Goal: Find specific page/section: Find specific page/section

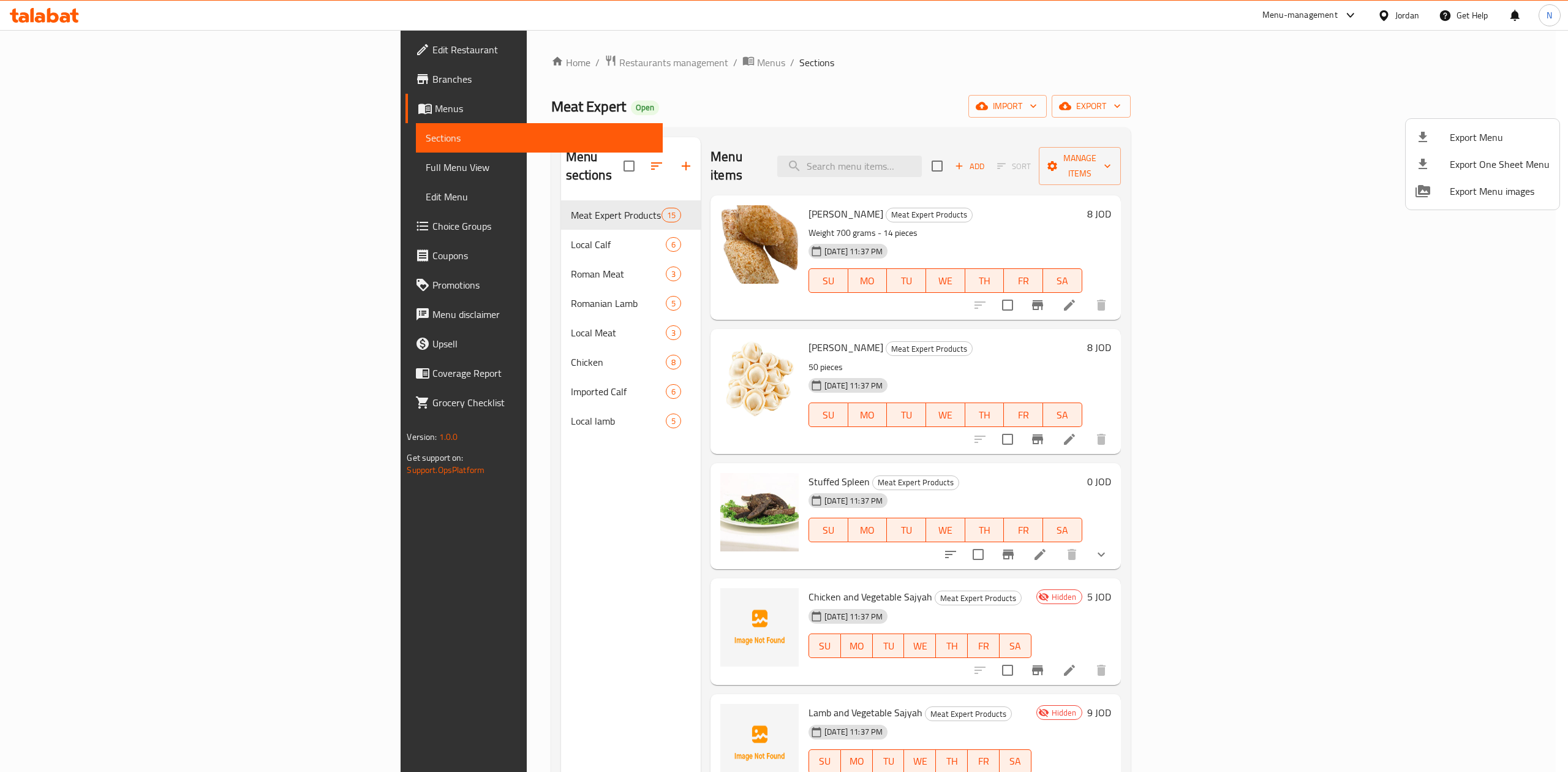
click at [1431, 40] on div at bounding box center [784, 386] width 1568 height 772
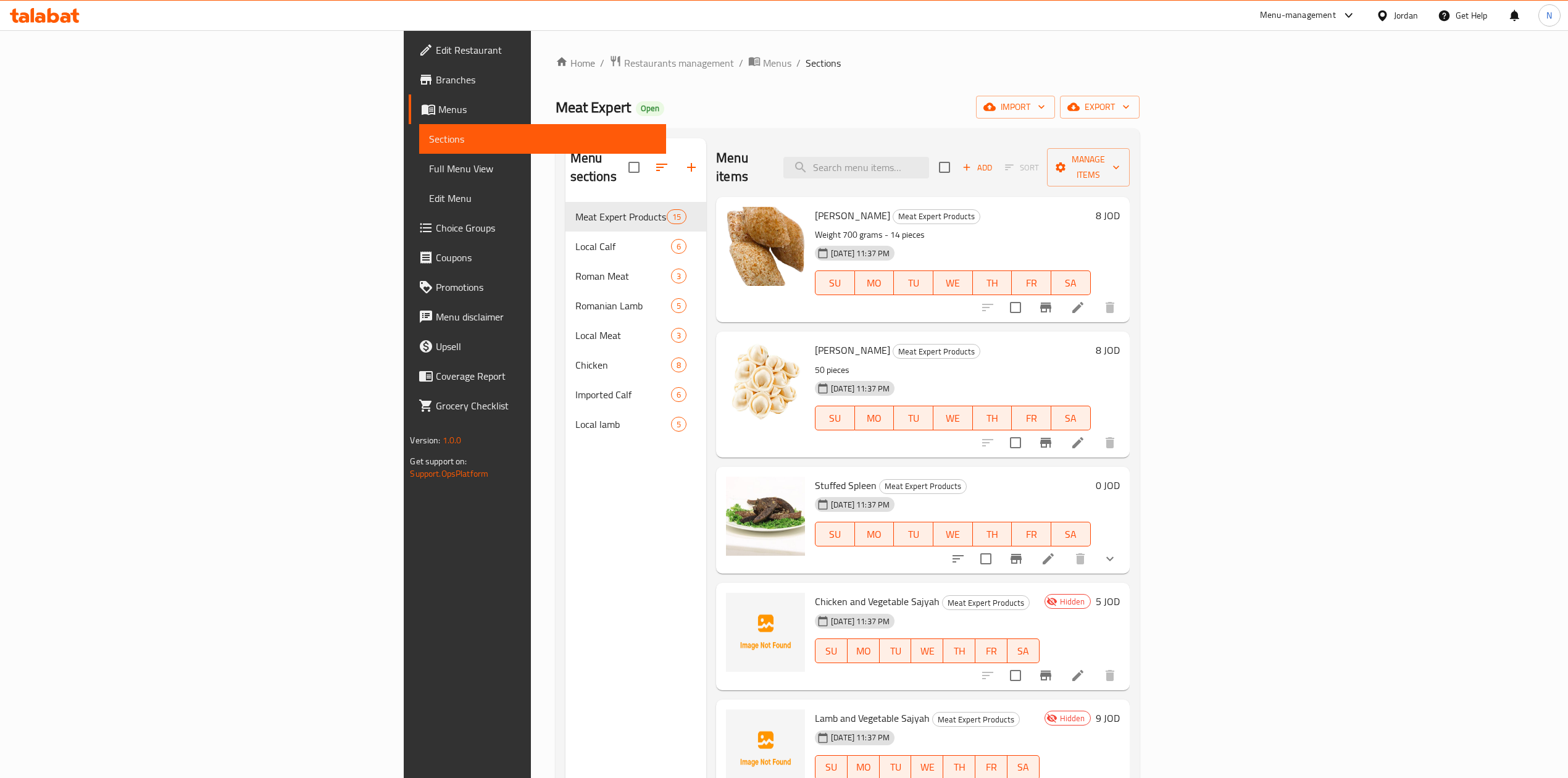
click at [1409, 23] on div "Jordan" at bounding box center [1397, 15] width 62 height 30
click at [1404, 18] on div "Jordan" at bounding box center [1406, 15] width 24 height 13
click at [1312, 133] on div "[GEOGRAPHIC_DATA]" at bounding box center [1324, 126] width 185 height 29
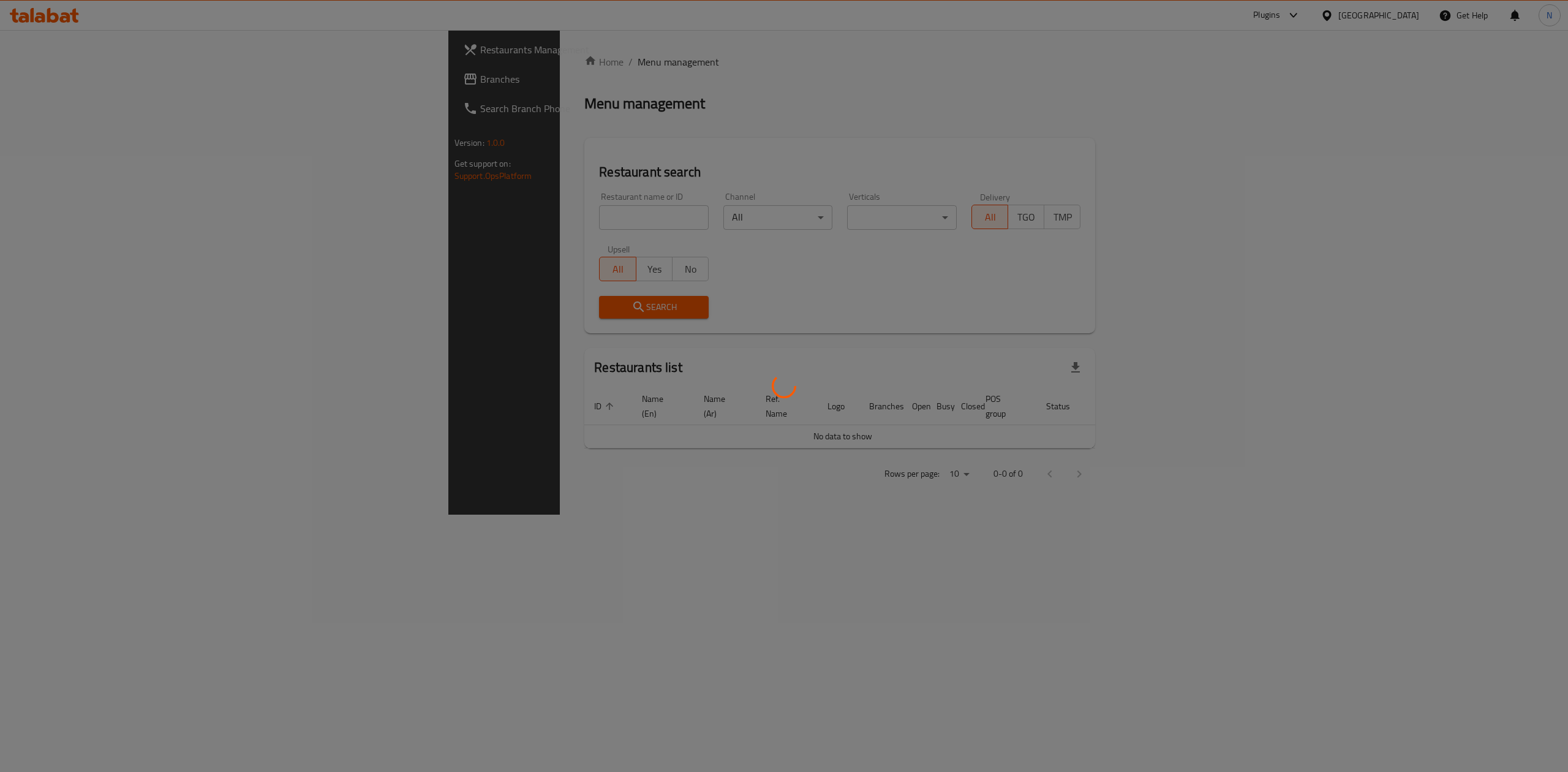
click at [353, 212] on div at bounding box center [784, 386] width 1568 height 772
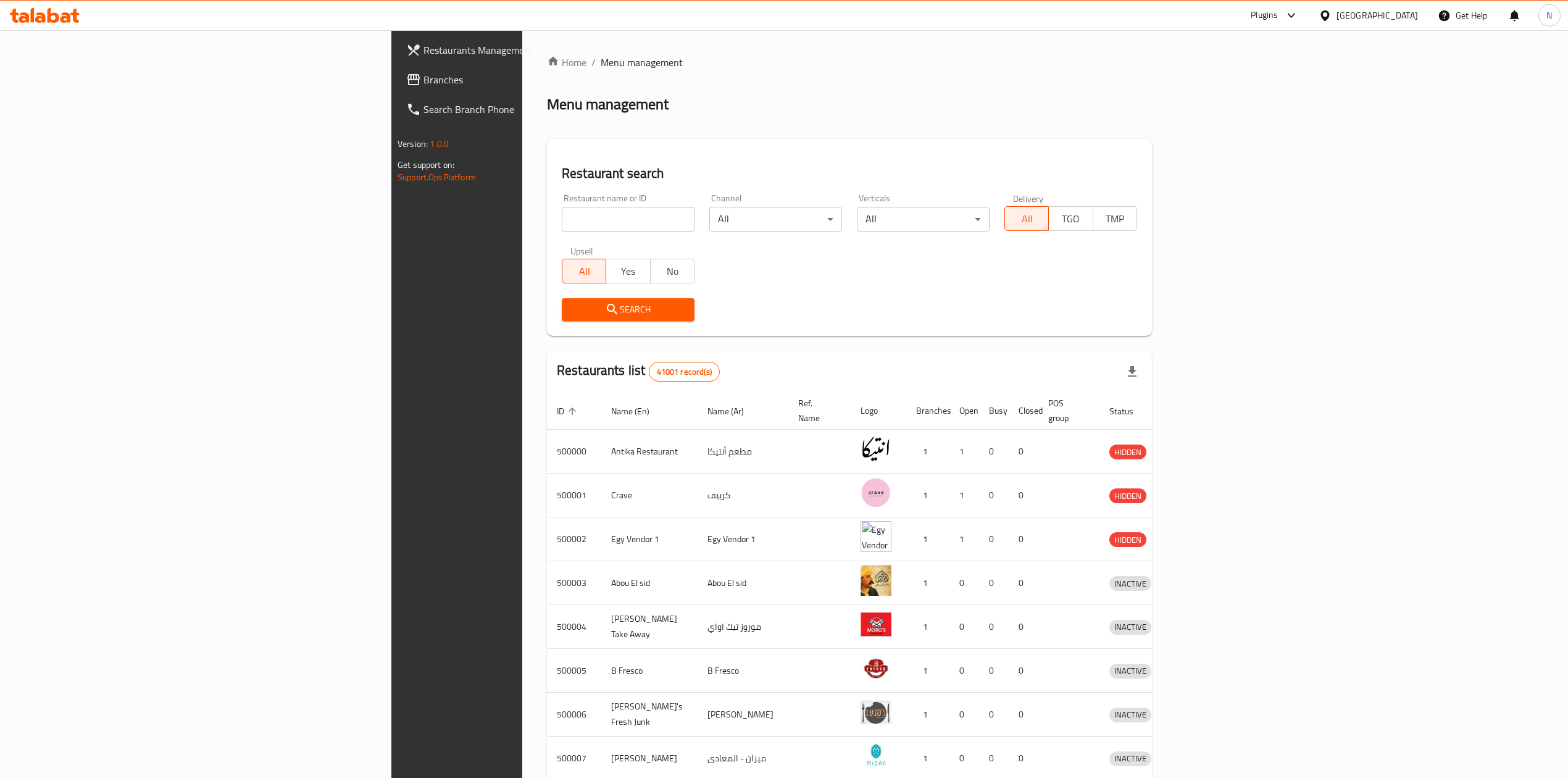
click at [562, 225] on input "search" at bounding box center [628, 219] width 133 height 25
paste input "508319"
type input "508319"
click button "Search" at bounding box center [628, 310] width 133 height 23
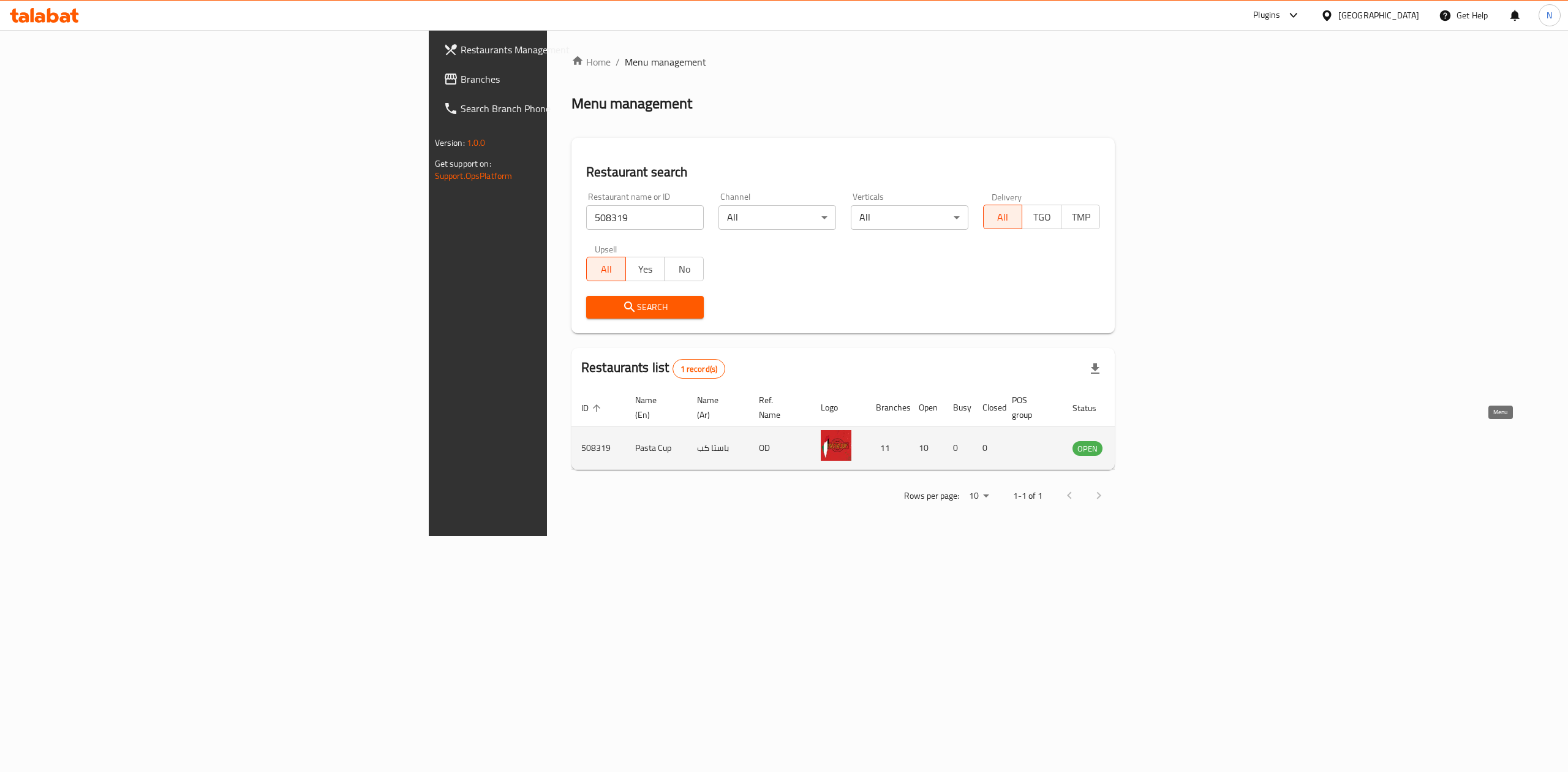
click at [1151, 444] on icon "enhanced table" at bounding box center [1144, 449] width 13 height 11
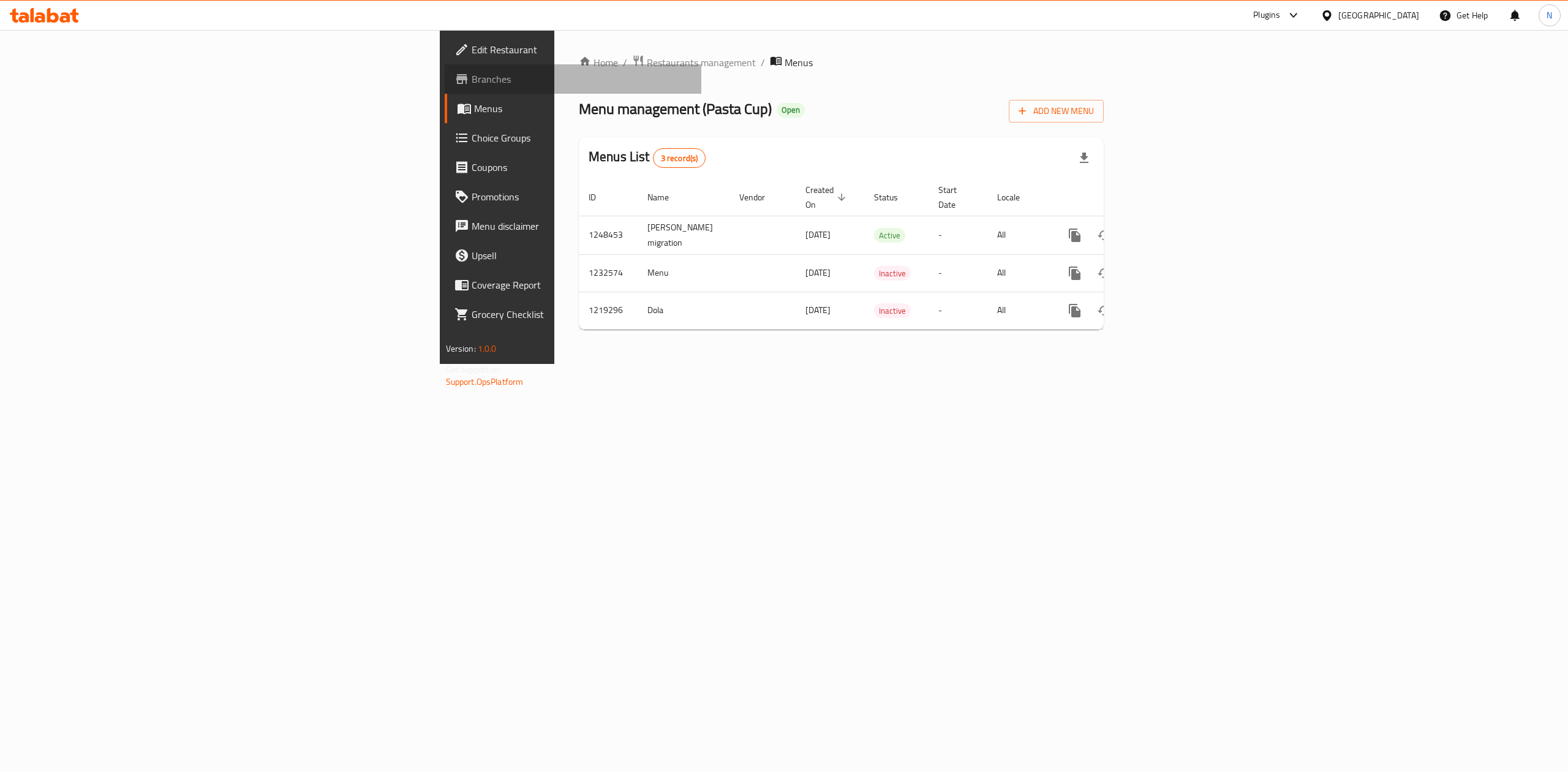
click at [471, 82] on span "Branches" at bounding box center [582, 79] width 220 height 14
